Goal: Transaction & Acquisition: Subscribe to service/newsletter

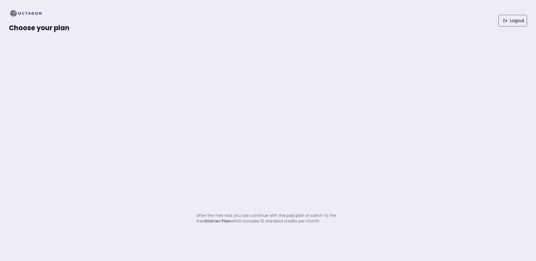
click at [219, 223] on strong "Starter Plan" at bounding box center [218, 221] width 26 height 6
click at [34, 10] on img at bounding box center [27, 13] width 37 height 9
drag, startPoint x: 7, startPoint y: 11, endPoint x: 24, endPoint y: 17, distance: 18.7
click at [8, 11] on div "Choose your plan Logout" at bounding box center [268, 20] width 536 height 41
click at [33, 30] on span "Choose your plan" at bounding box center [39, 27] width 61 height 9
